Goal: Navigation & Orientation: Find specific page/section

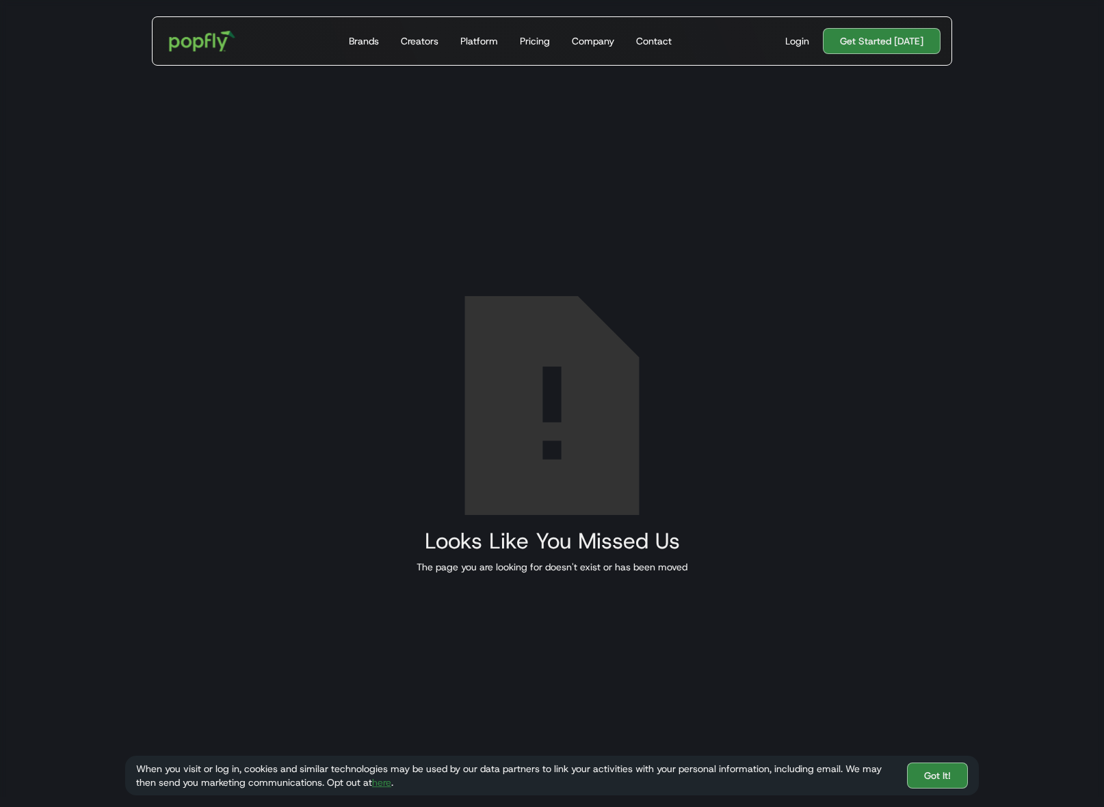
click at [207, 46] on img "home" at bounding box center [202, 41] width 85 height 40
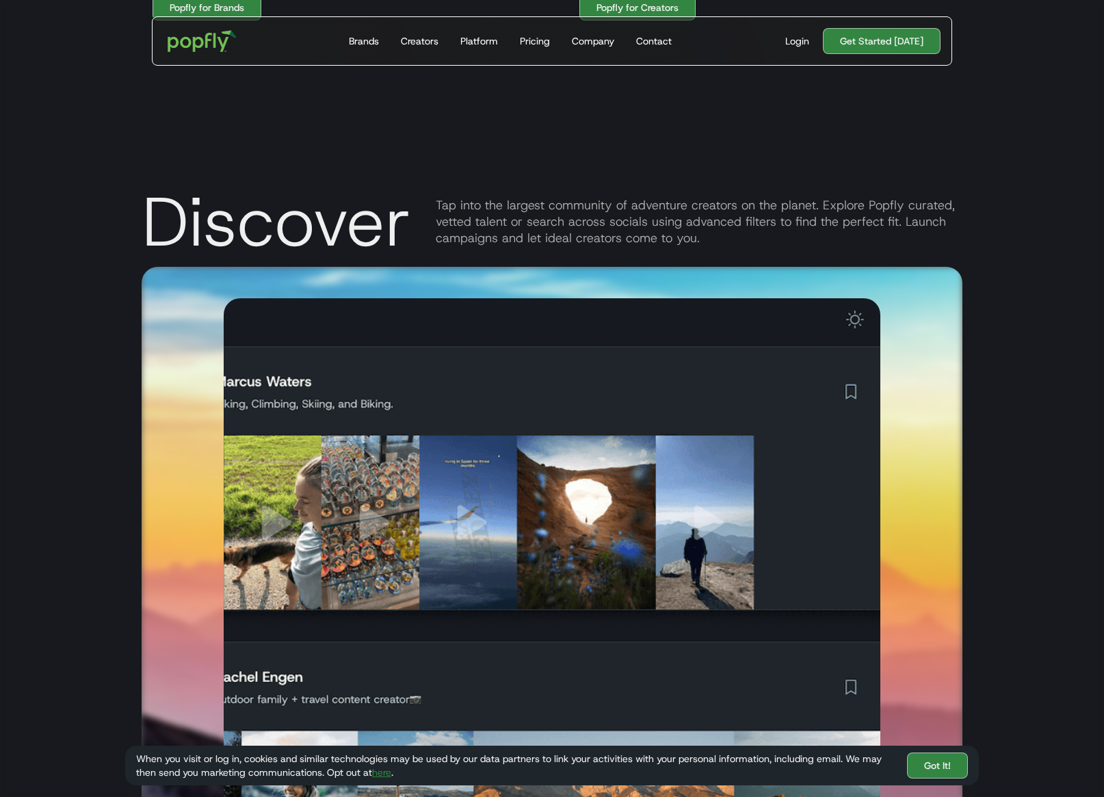
scroll to position [1939, 0]
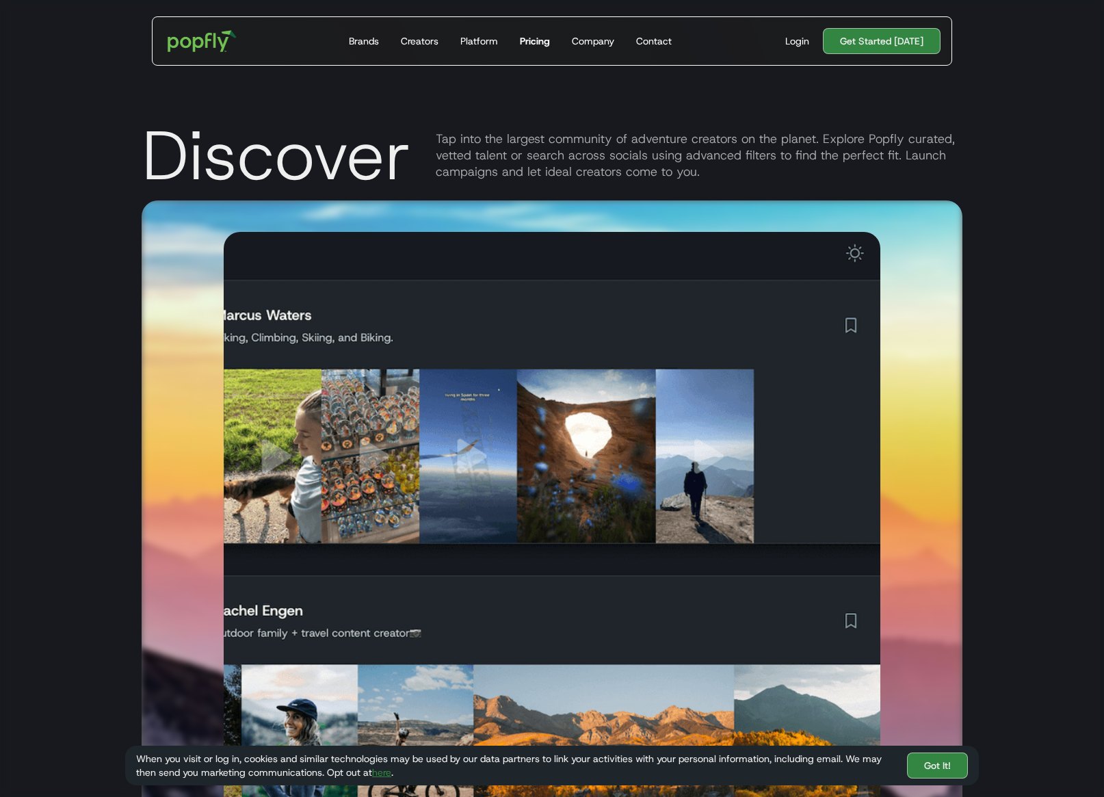
click at [542, 39] on div "Pricing" at bounding box center [535, 41] width 30 height 14
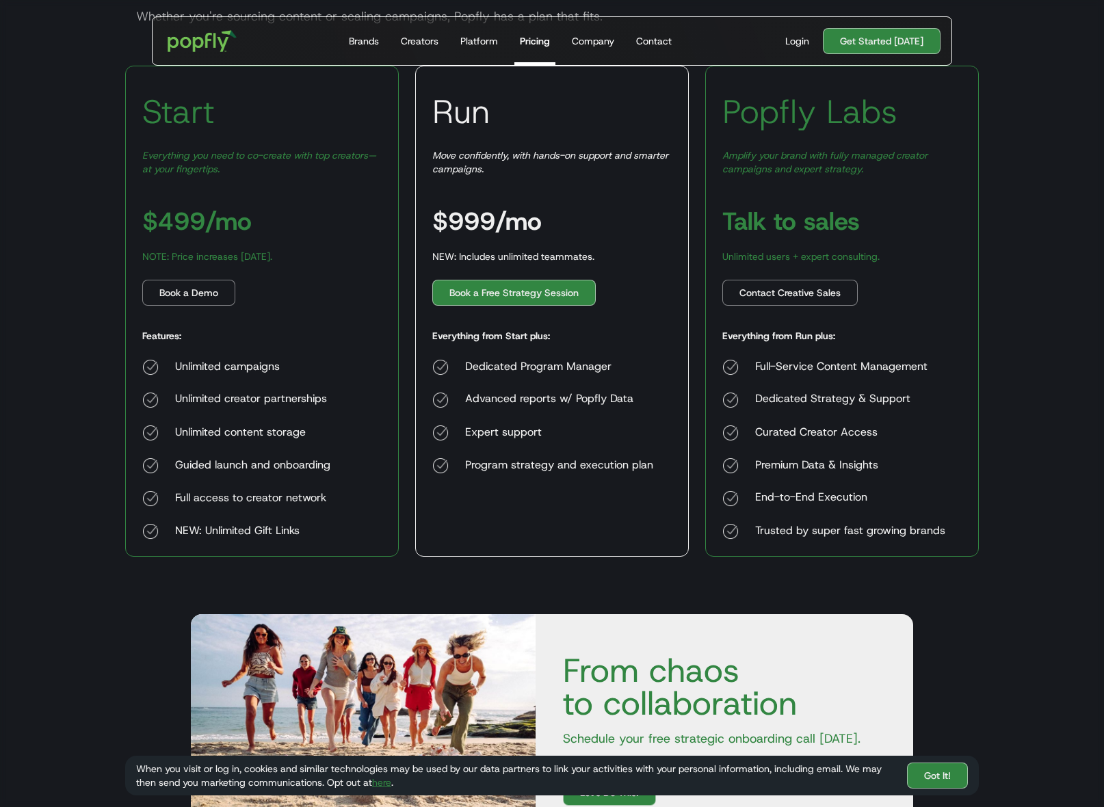
scroll to position [215, 0]
